Goal: Task Accomplishment & Management: Complete application form

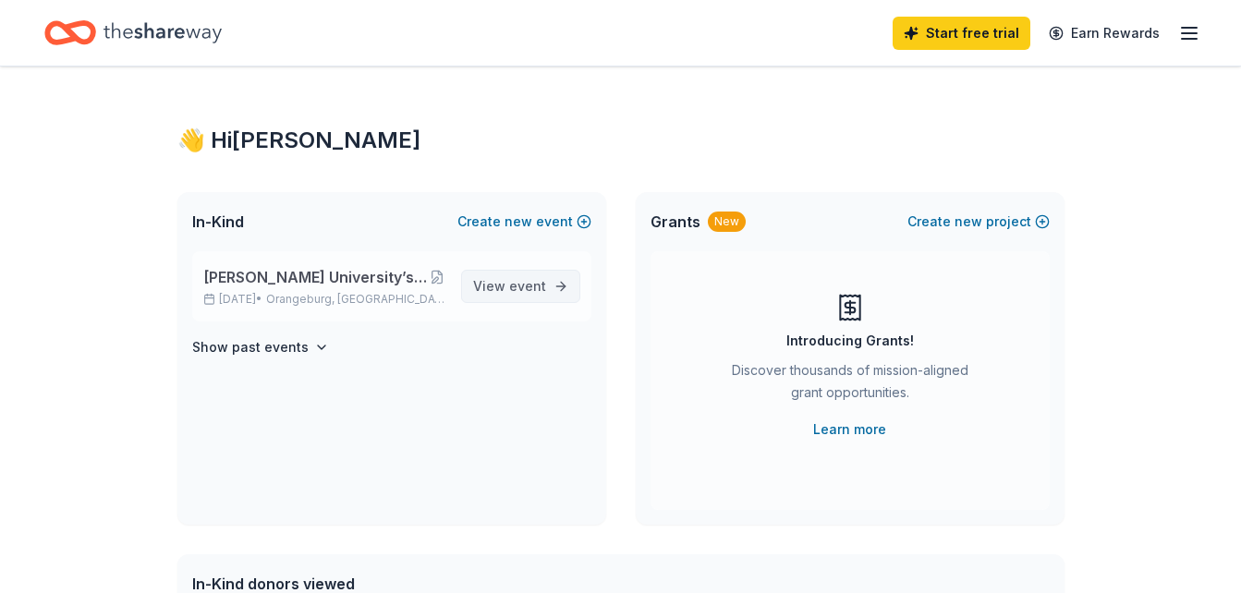
click at [504, 275] on span "View event" at bounding box center [509, 286] width 73 height 22
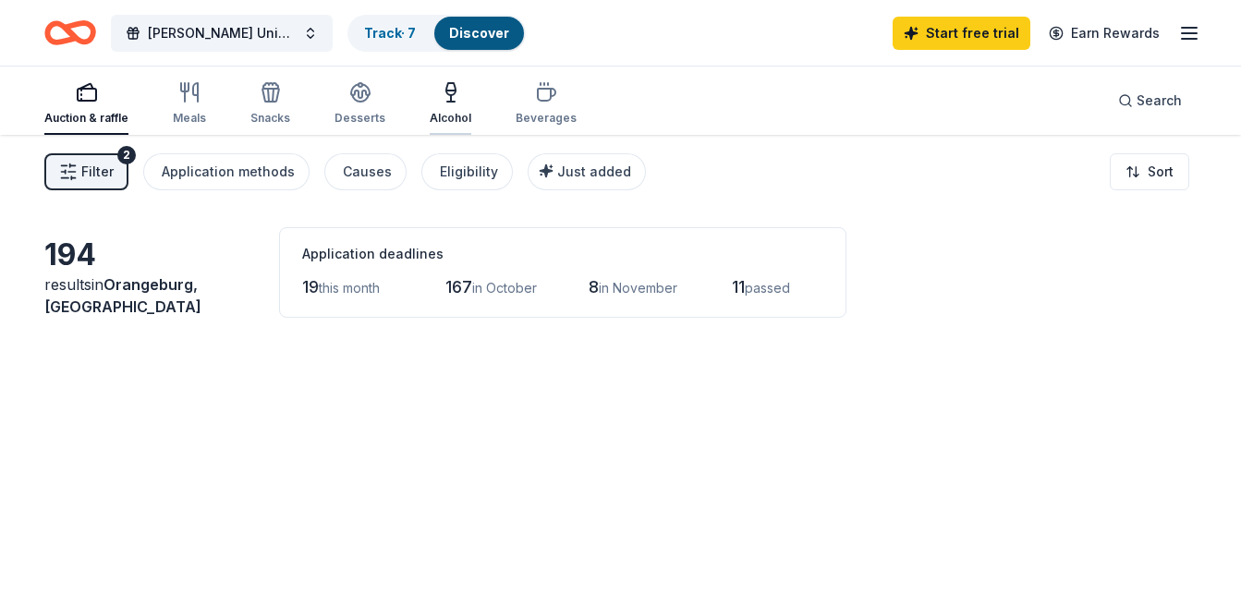
click at [448, 107] on div "Alcohol" at bounding box center [451, 103] width 42 height 44
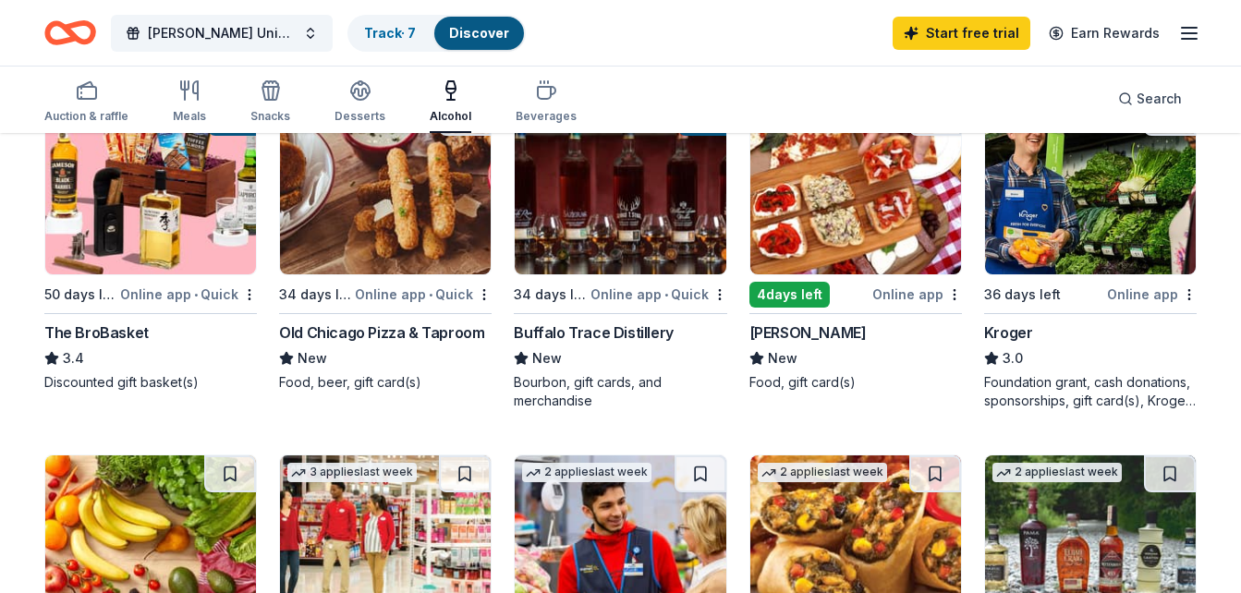
scroll to position [594, 0]
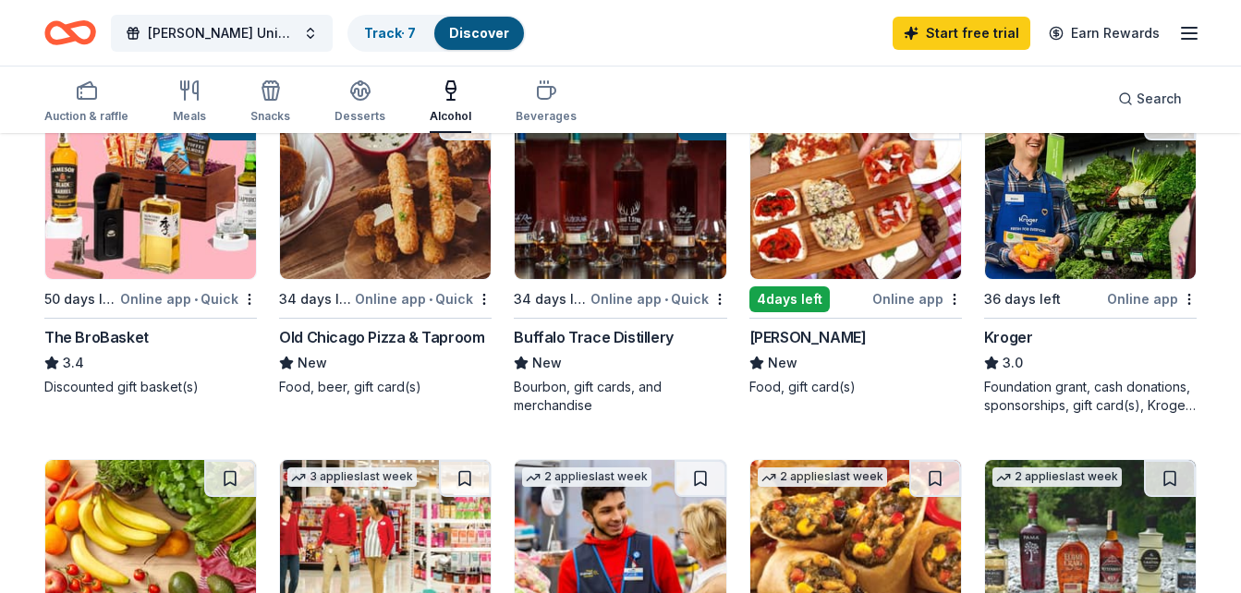
click at [610, 337] on div "Buffalo Trace Distillery" at bounding box center [593, 337] width 159 height 22
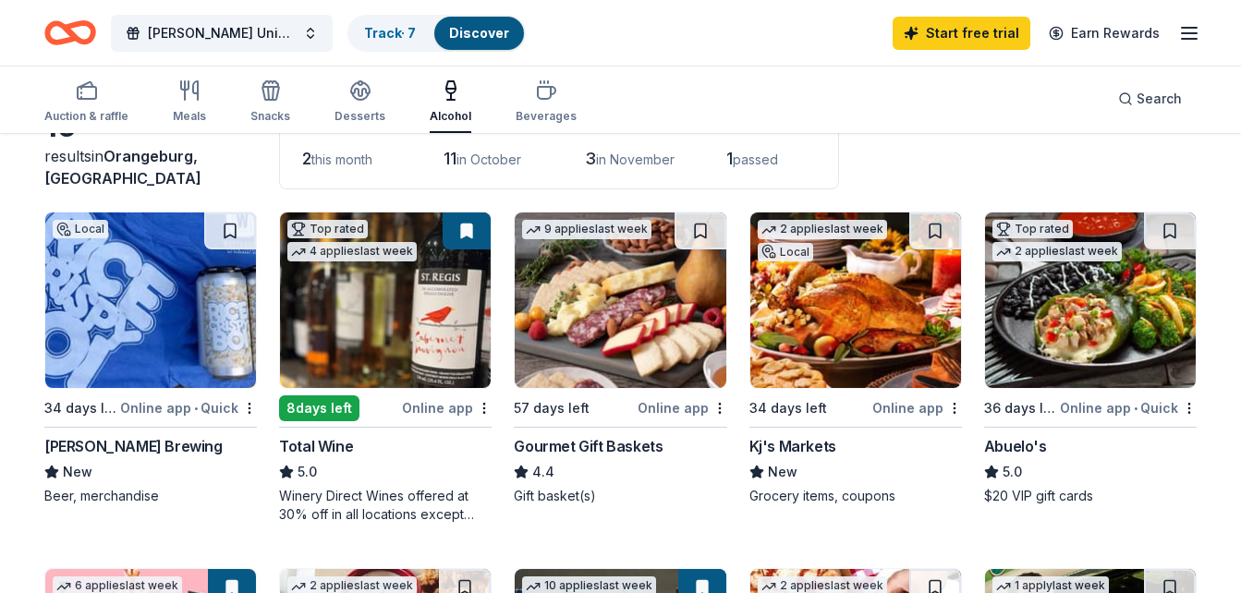
scroll to position [127, 0]
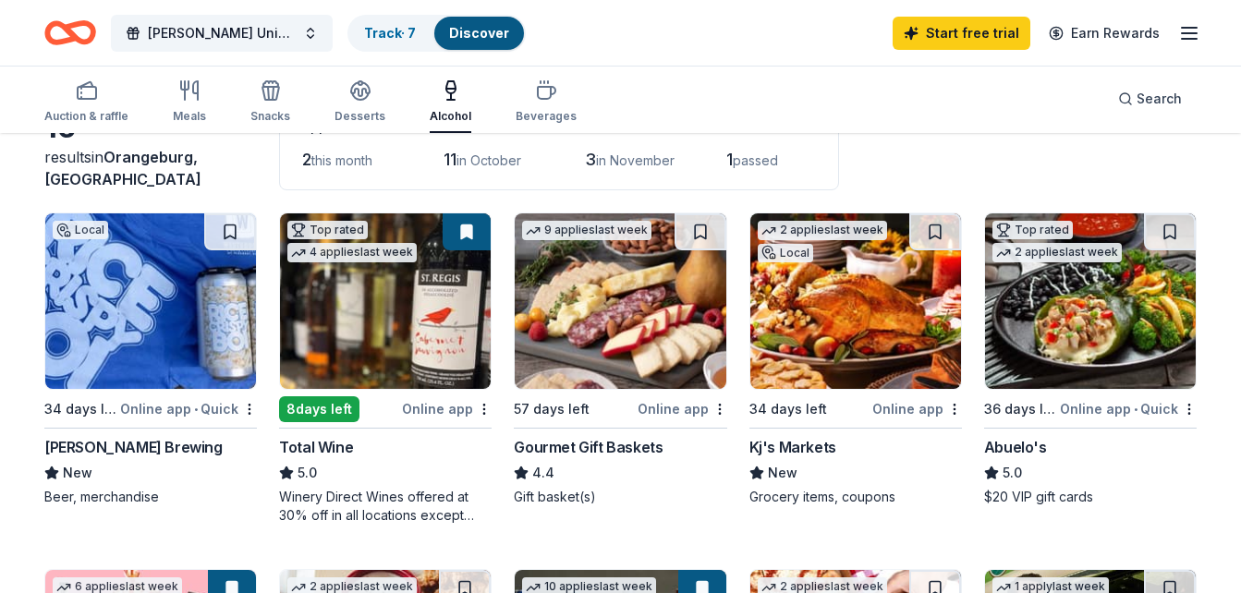
click at [383, 499] on div "Winery Direct Wines offered at 30% off in all locations except CT, MA, and othe…" at bounding box center [385, 506] width 212 height 37
click at [67, 103] on div "Auction & raffle" at bounding box center [86, 101] width 84 height 44
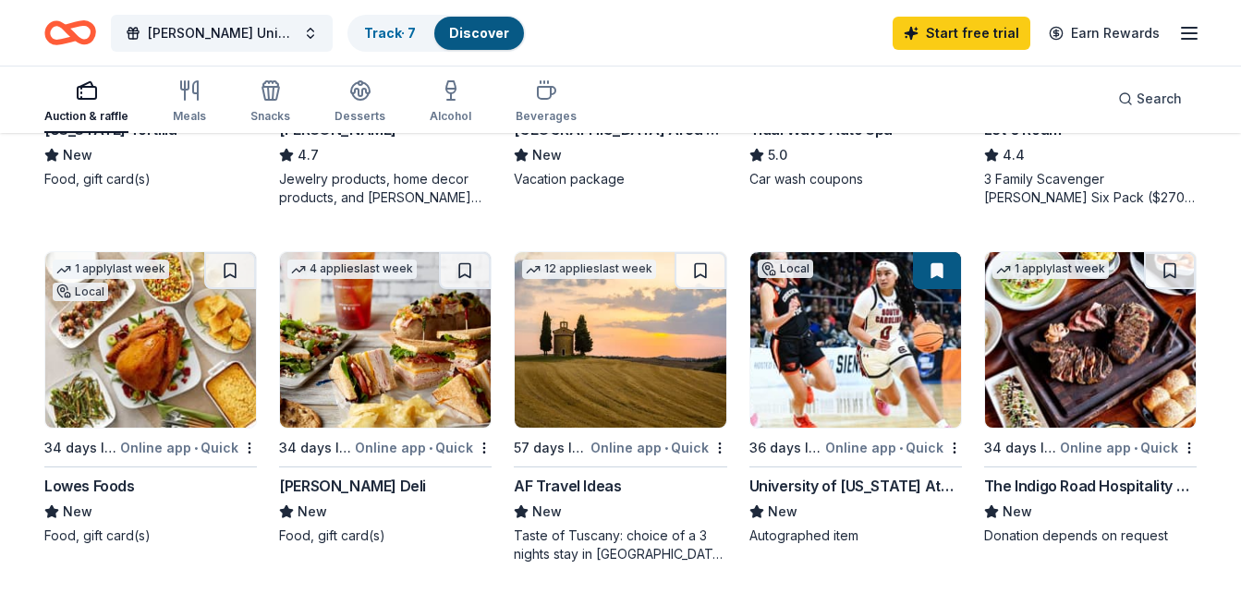
scroll to position [1156, 0]
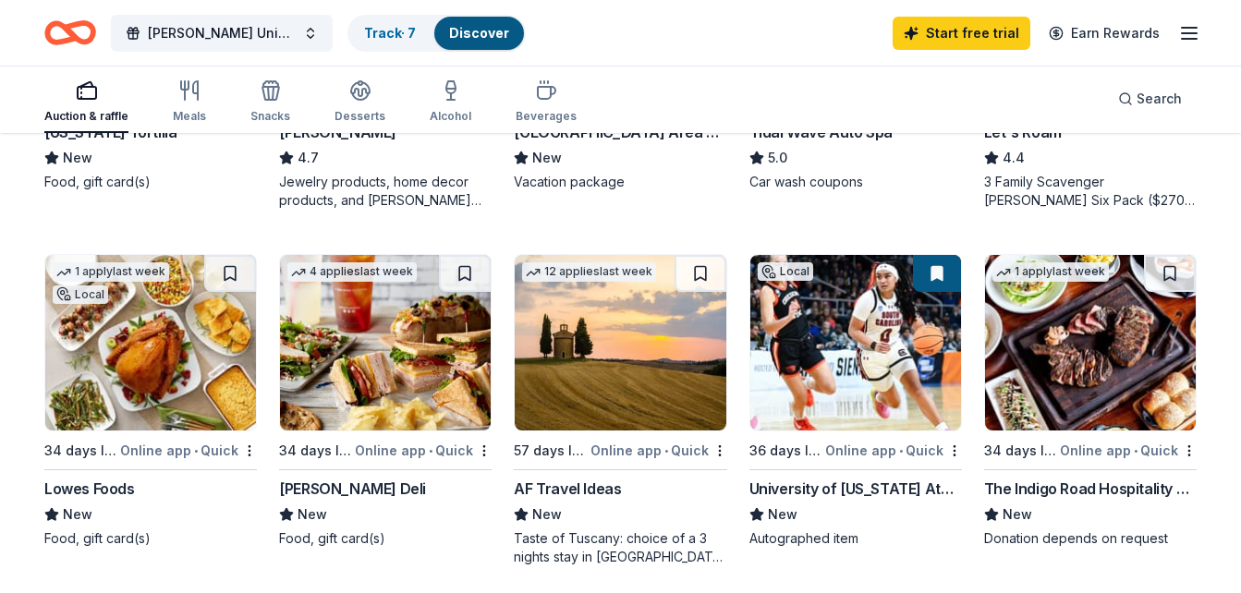
click at [630, 389] on img at bounding box center [620, 343] width 211 height 176
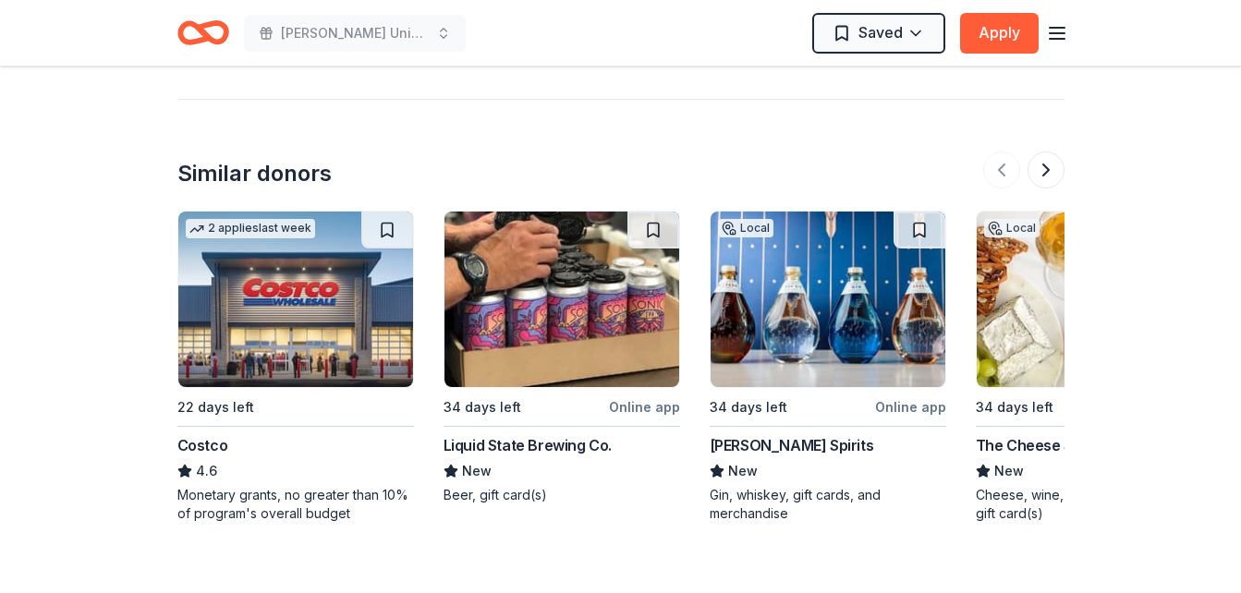
click at [843, 328] on img at bounding box center [827, 300] width 235 height 176
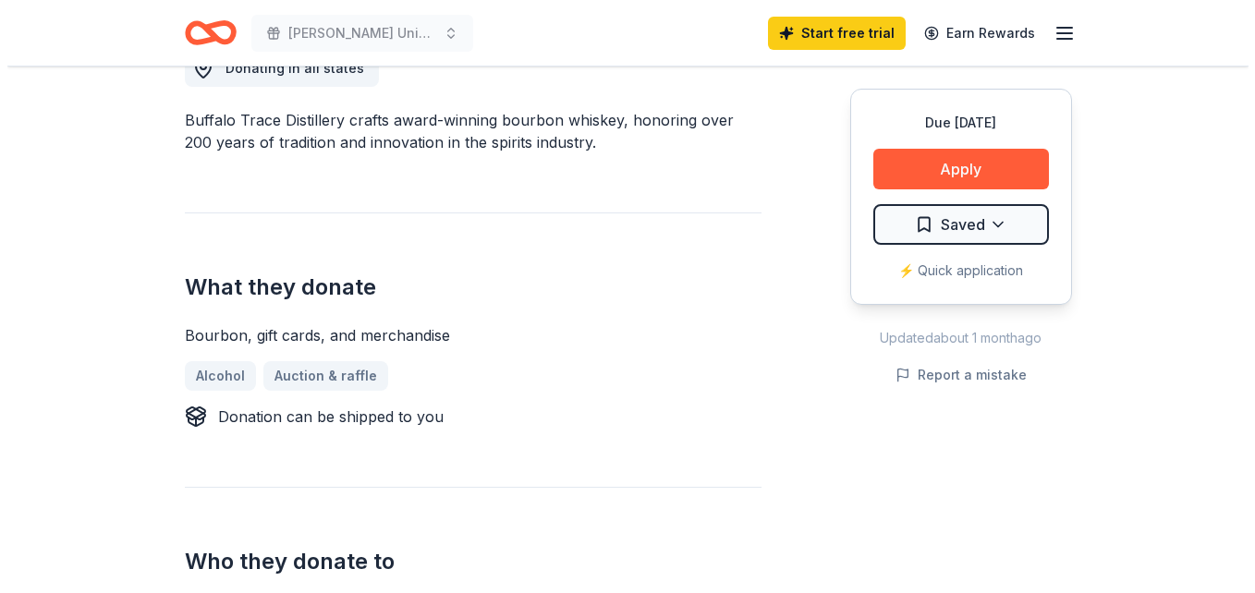
scroll to position [554, 0]
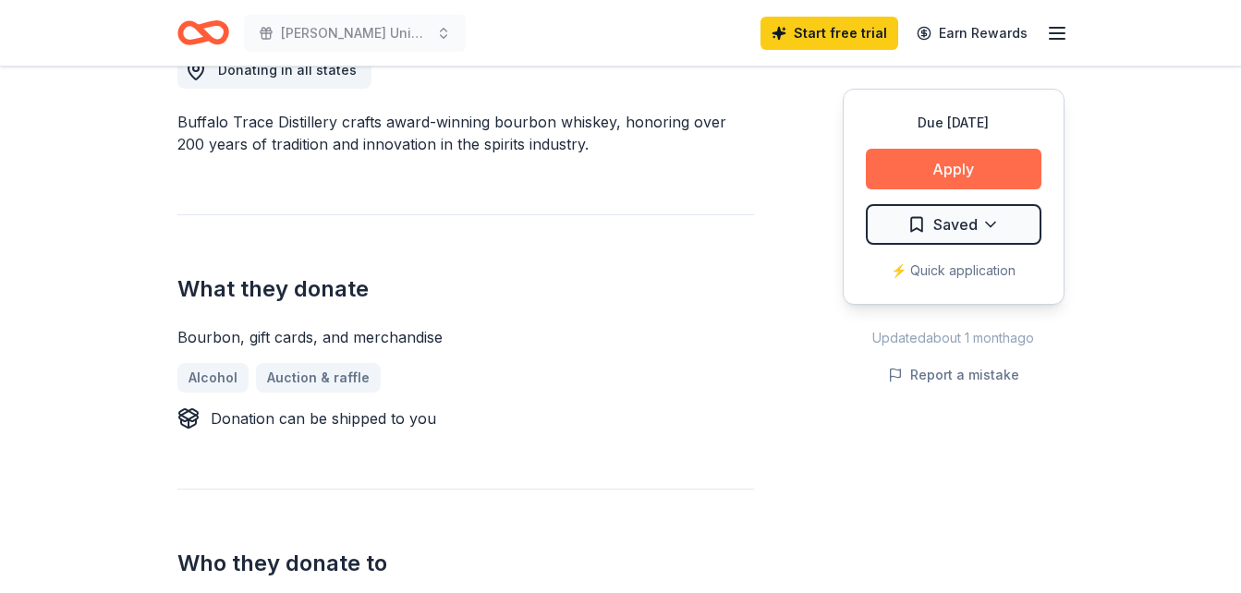
click at [967, 167] on button "Apply" at bounding box center [954, 169] width 176 height 41
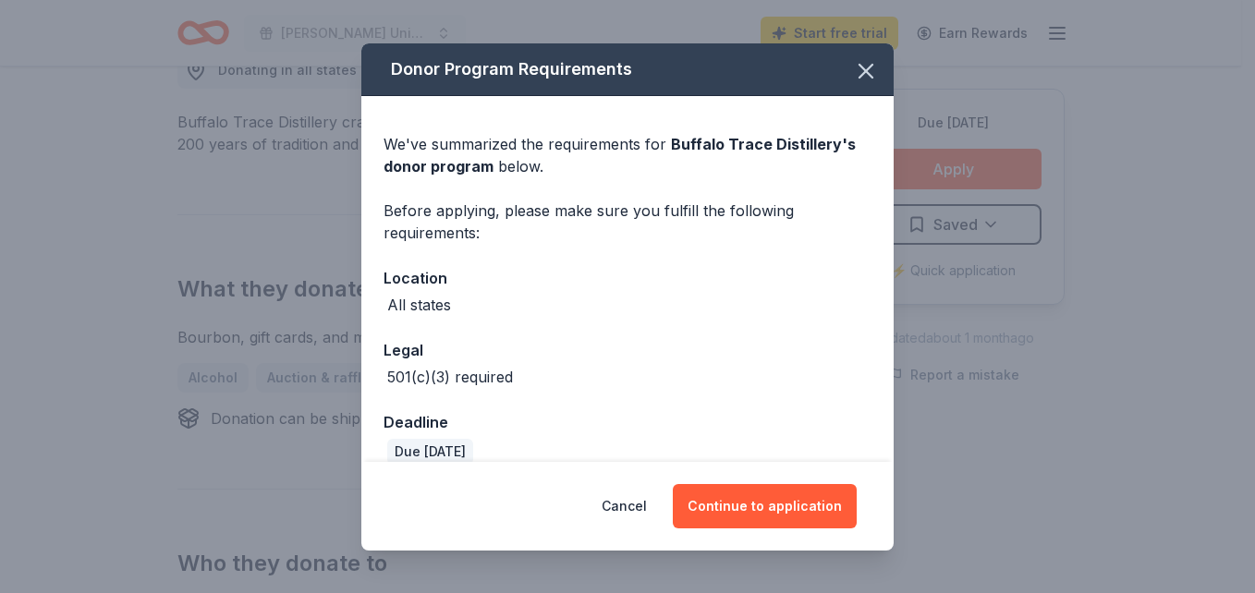
scroll to position [25, 0]
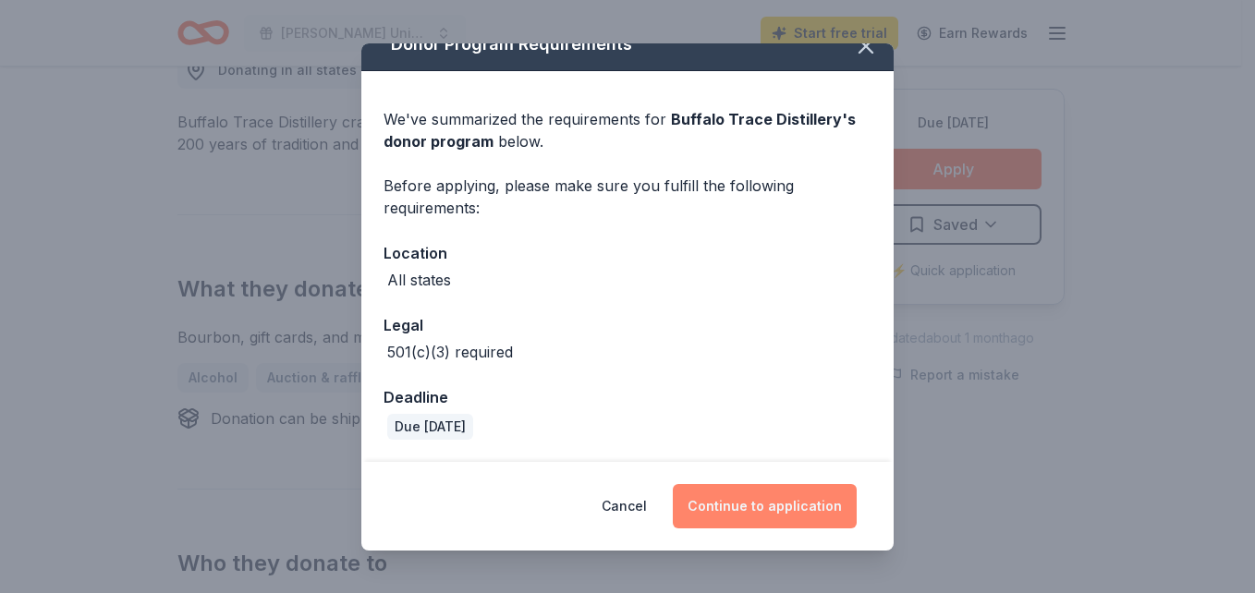
click at [757, 501] on button "Continue to application" at bounding box center [765, 506] width 184 height 44
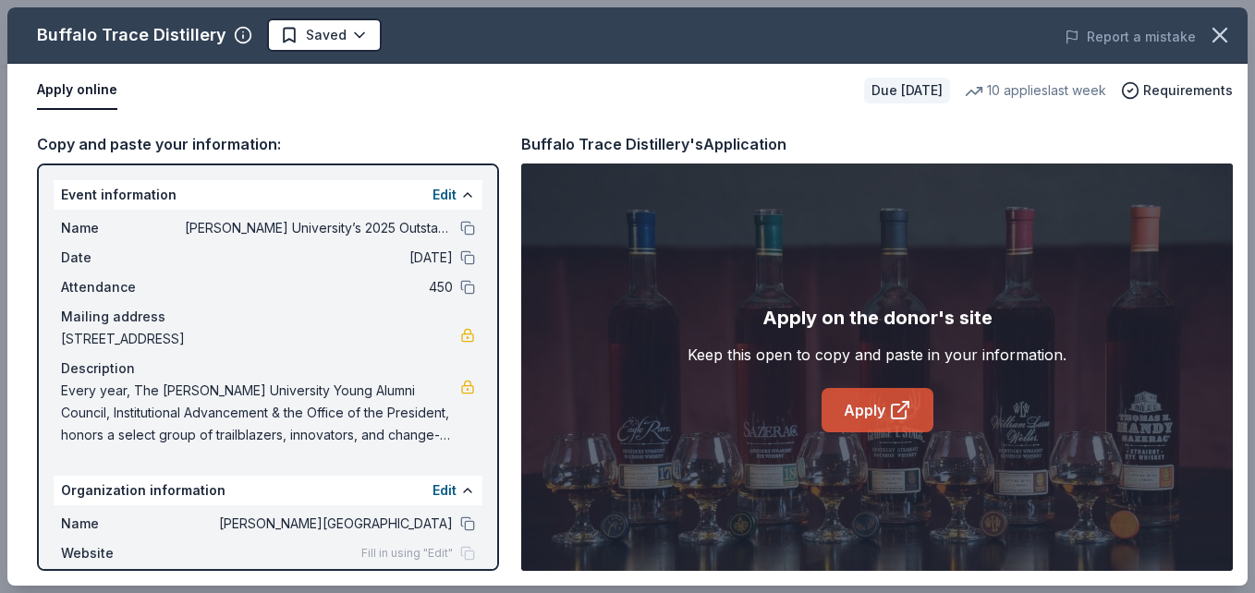
click at [846, 404] on link "Apply" at bounding box center [877, 410] width 112 height 44
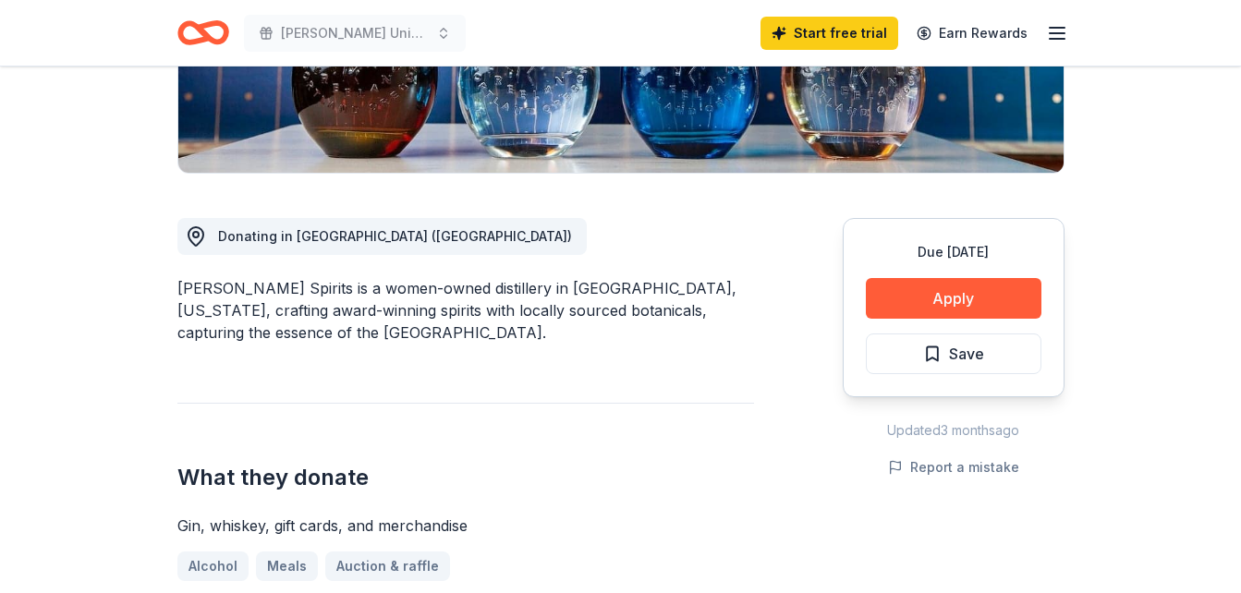
scroll to position [376, 0]
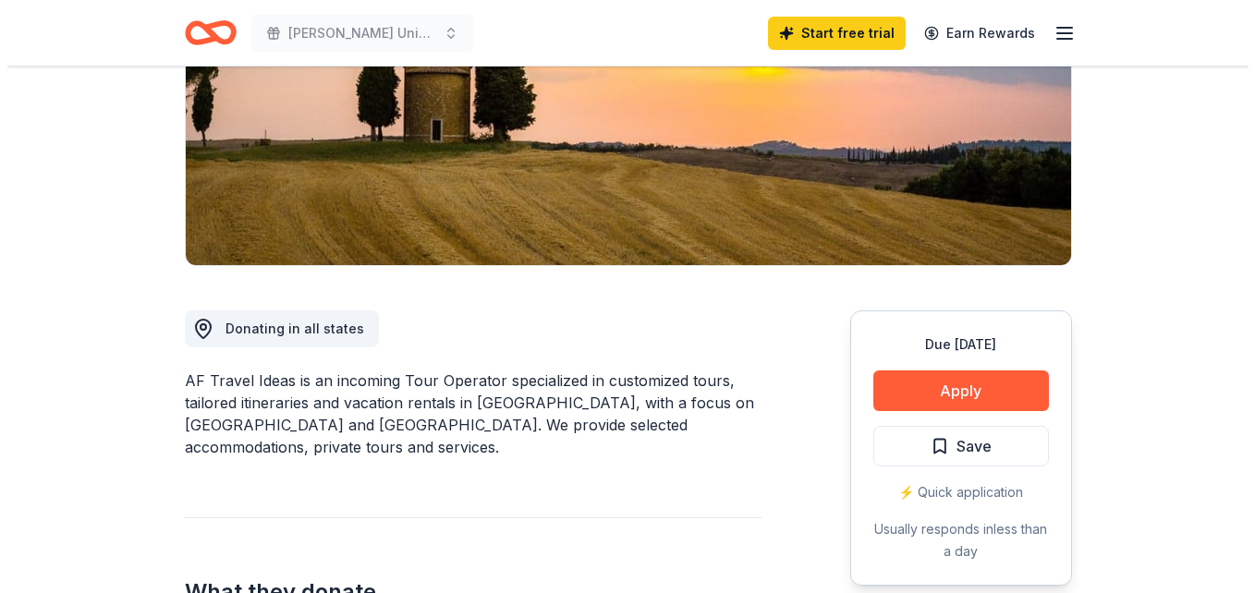
scroll to position [295, 0]
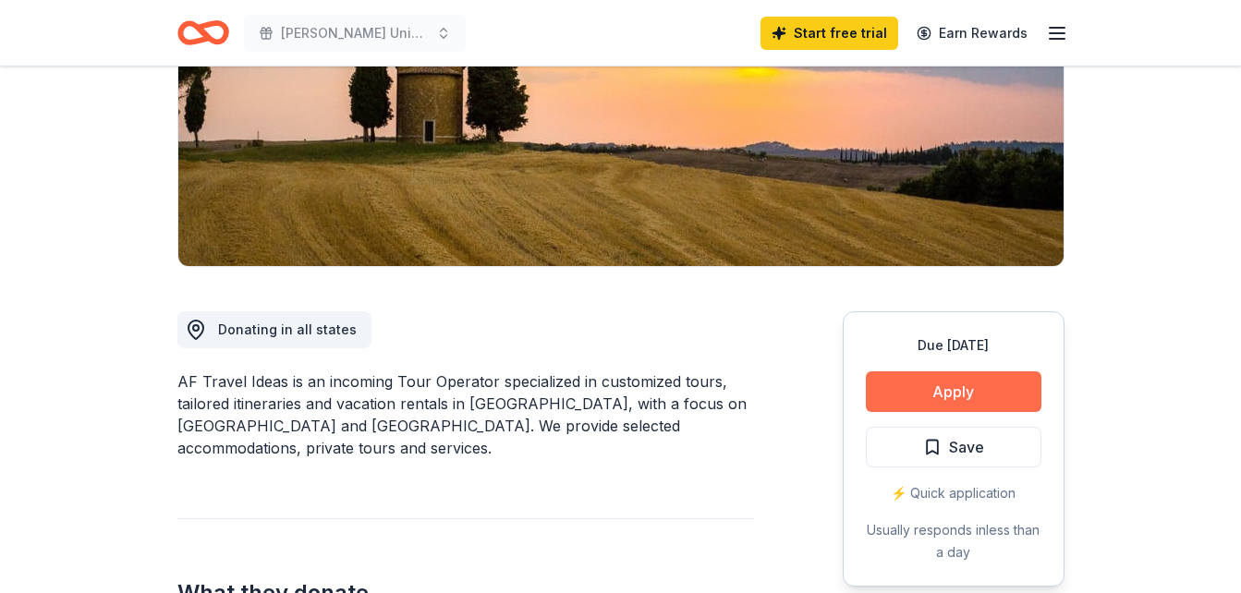
click at [928, 395] on button "Apply" at bounding box center [954, 391] width 176 height 41
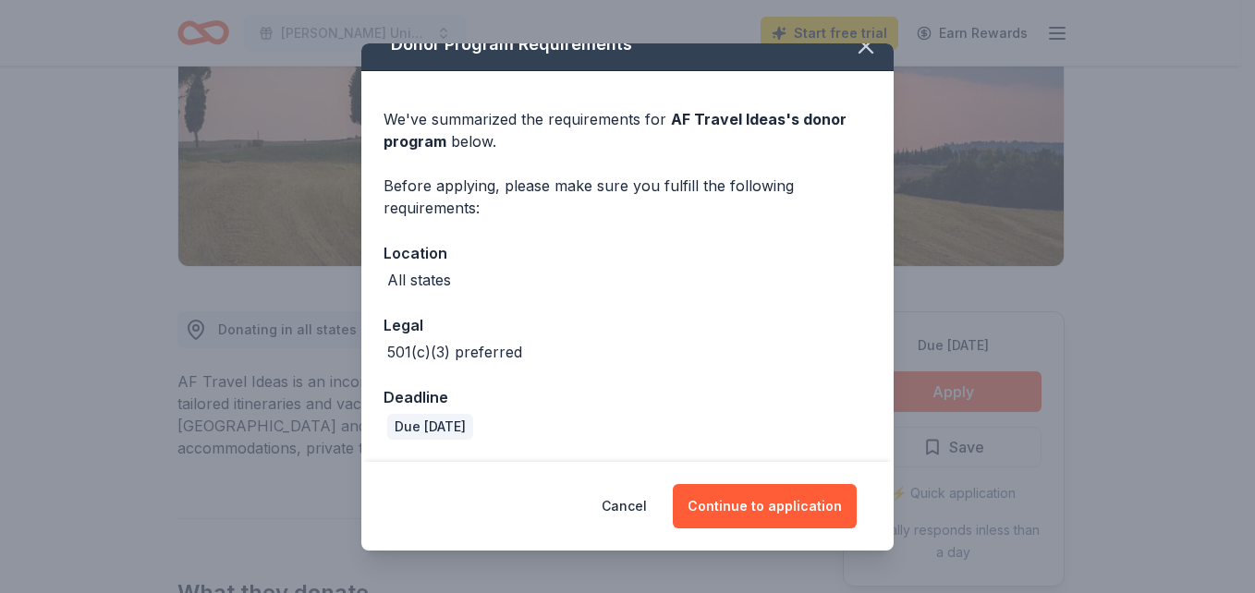
scroll to position [0, 0]
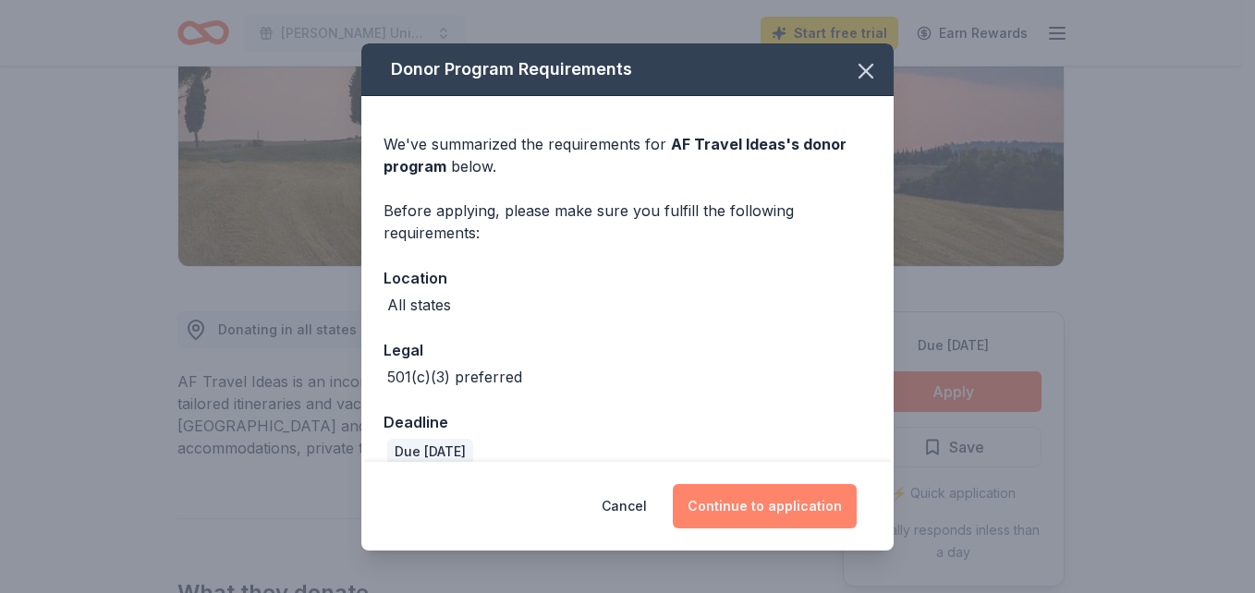
click at [772, 516] on button "Continue to application" at bounding box center [765, 506] width 184 height 44
